Goal: Communication & Community: Answer question/provide support

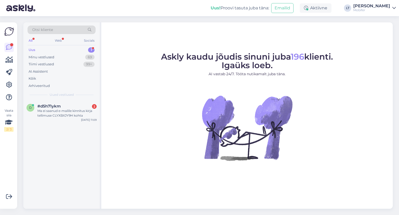
click at [42, 50] on div "Uus 1" at bounding box center [62, 49] width 68 height 7
click at [30, 49] on div "Uus" at bounding box center [32, 49] width 7 height 5
click at [60, 111] on div "Ma ei saanud e-mailile kinnitus kirja tellimuse CLYXBXJY9H kohta" at bounding box center [66, 112] width 59 height 9
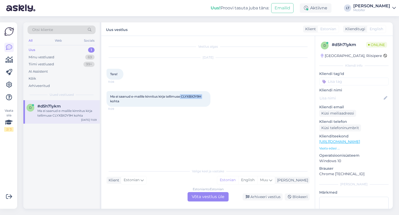
drag, startPoint x: 183, startPoint y: 95, endPoint x: 206, endPoint y: 96, distance: 23.6
click at [206, 96] on div "Ma ei saanud e-mailile kinnitus kirja tellimuse CLYXBXJY9H kohta 11:09" at bounding box center [159, 99] width 104 height 16
click at [200, 104] on div "Ma ei saanud e-mailile kinnitus kirja tellimuse CLYXBXJY9H kohta 11:09" at bounding box center [159, 99] width 104 height 16
click at [188, 96] on span "Ma ei saanud e-mailile kinnitus kirja tellimuse CLYXBXJY9H kohta" at bounding box center [156, 98] width 92 height 9
drag, startPoint x: 183, startPoint y: 96, endPoint x: 203, endPoint y: 96, distance: 19.7
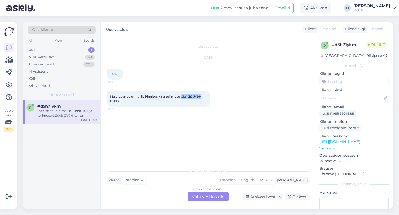
click at [202, 96] on span "Ma ei saanud e-mailile kinnitus kirja tellimuse CLYXBXJY9H kohta" at bounding box center [156, 98] width 92 height 9
copy span "CLYXBXJY9H"
click at [198, 196] on div "Estonian to Estonian Võta vestlus üle" at bounding box center [208, 196] width 41 height 9
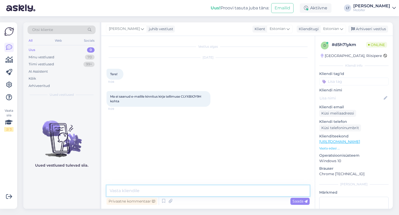
click at [130, 189] on textarea at bounding box center [208, 190] width 203 height 11
paste textarea "[EMAIL_ADDRESS][DOMAIN_NAME]"
type textarea "Tere! Meil on selline maili aadress - [EMAIL_ADDRESS][DOMAIN_NAME]"
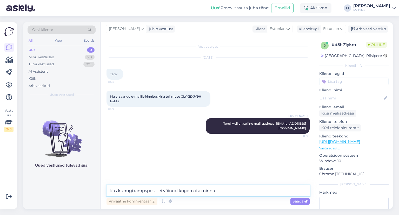
type textarea "Kas kuhugi rämpsposti ei võinud kogemata minna?"
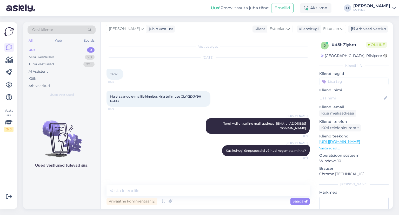
click at [342, 142] on link "[URL][DOMAIN_NAME]" at bounding box center [339, 141] width 41 height 5
click at [325, 58] on div "[GEOGRAPHIC_DATA], Riisipere" at bounding box center [351, 55] width 61 height 5
click at [323, 46] on div "d" at bounding box center [325, 46] width 8 height 8
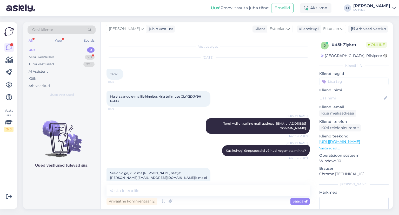
scroll to position [8, 0]
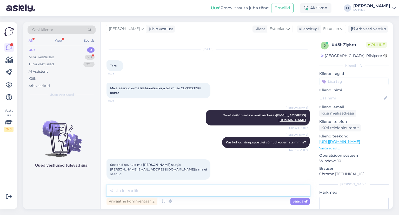
click at [121, 190] on textarea at bounding box center [208, 190] width 203 height 11
paste textarea "[PERSON_NAME][EMAIL_ADDRESS][DOMAIN_NAME]"
type textarea "Teil on pandud maili aadressiks - [PERSON_NAME][EMAIL_ADDRESS][DOMAIN_NAME]"
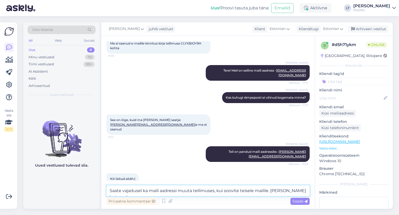
scroll to position [58, 0]
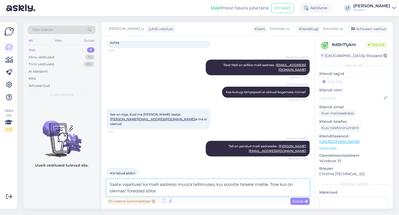
type textarea "Saate vajadusel ka maili aadressi muuta tellimuses, kui soovite teisele mailile…"
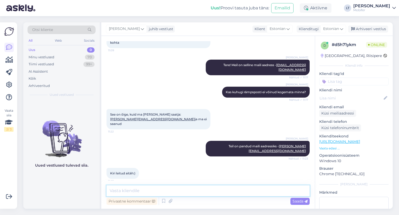
scroll to position [80, 0]
